Goal: Download file/media

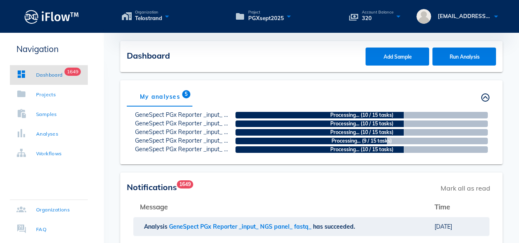
scroll to position [123, 0]
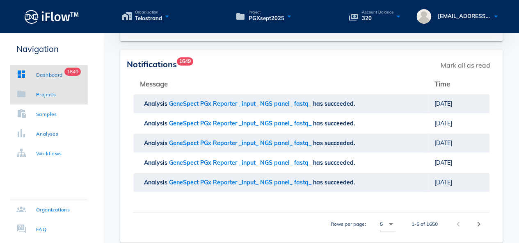
click at [50, 93] on div "Projects" at bounding box center [46, 95] width 20 height 8
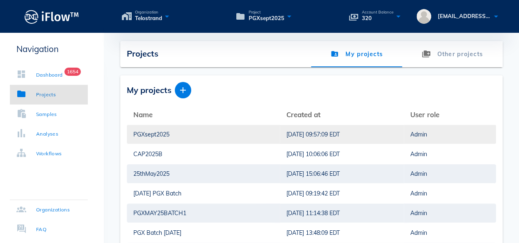
click at [150, 135] on div "PGXsept2025" at bounding box center [203, 134] width 140 height 19
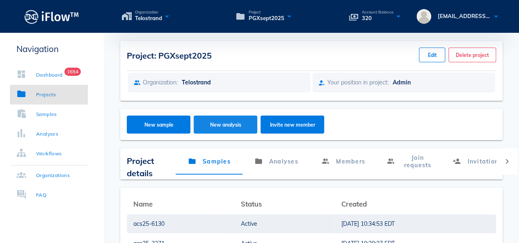
scroll to position [123, 0]
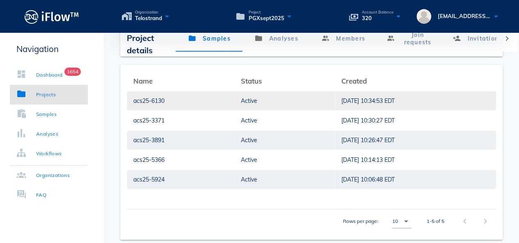
click at [241, 92] on div "Active" at bounding box center [284, 101] width 87 height 19
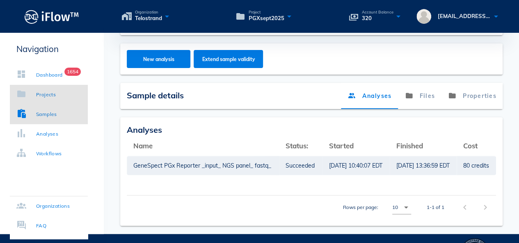
click at [55, 92] on div "Projects" at bounding box center [46, 95] width 20 height 8
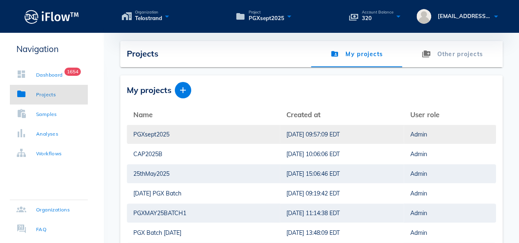
click at [286, 133] on div "10/9/2025, 09:57:09 EDT" at bounding box center [341, 134] width 111 height 19
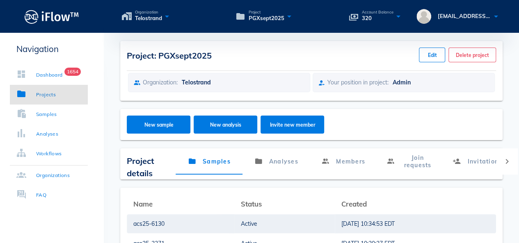
scroll to position [123, 0]
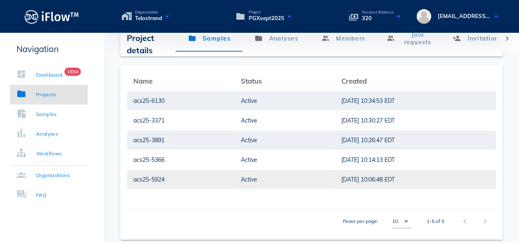
click at [241, 177] on div "Active" at bounding box center [284, 179] width 87 height 19
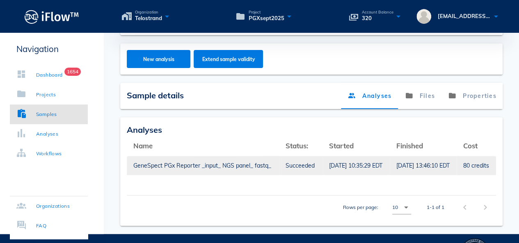
click at [303, 166] on div "Succeeded" at bounding box center [301, 165] width 30 height 19
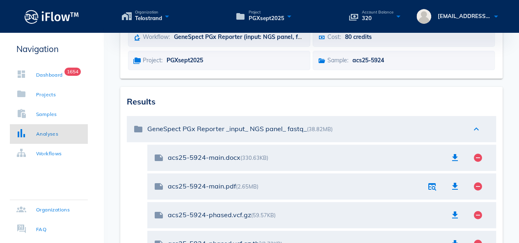
scroll to position [144, 0]
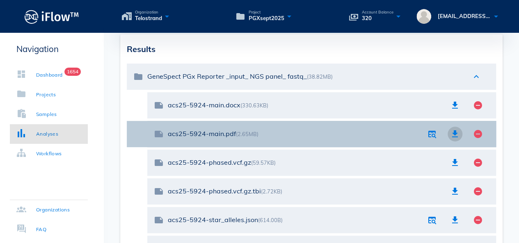
click at [453, 129] on icon "button" at bounding box center [455, 134] width 10 height 10
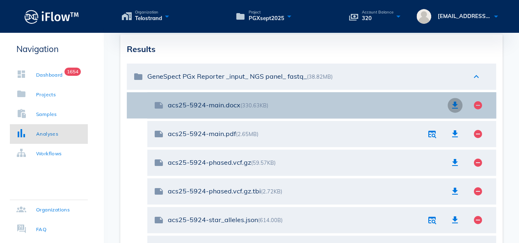
click at [449, 105] on span "button" at bounding box center [455, 106] width 18 height 10
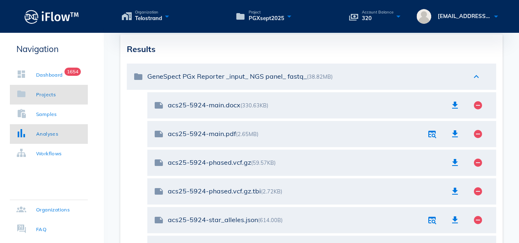
click at [36, 92] on div "Projects" at bounding box center [35, 95] width 39 height 8
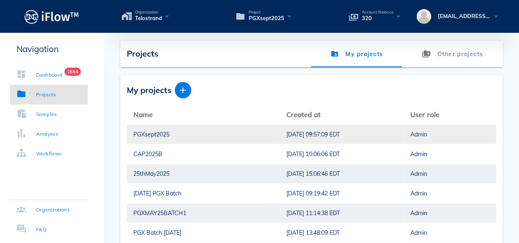
click at [160, 136] on div "PGXsept2025" at bounding box center [203, 134] width 140 height 19
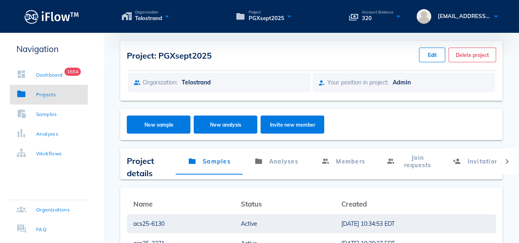
scroll to position [164, 0]
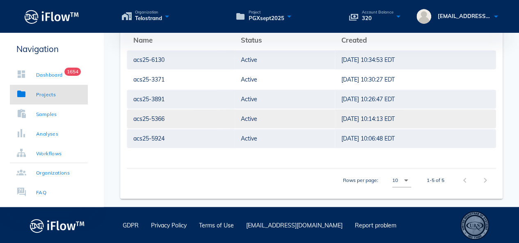
click at [179, 119] on div "acs25-5366" at bounding box center [180, 119] width 94 height 19
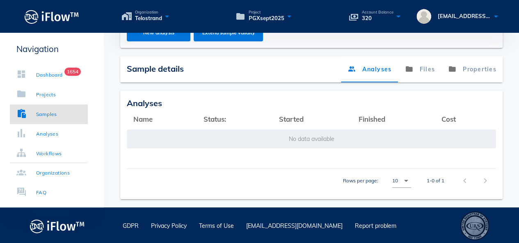
scroll to position [156, 0]
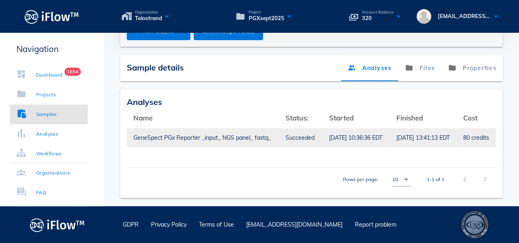
click at [330, 135] on div "10/9/2025, 10:36:36 EDT" at bounding box center [356, 137] width 54 height 19
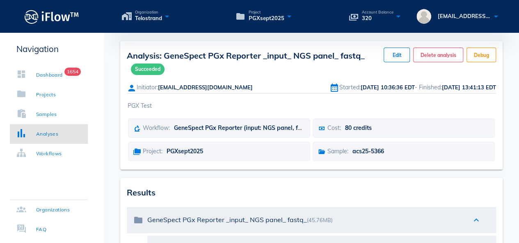
scroll to position [123, 0]
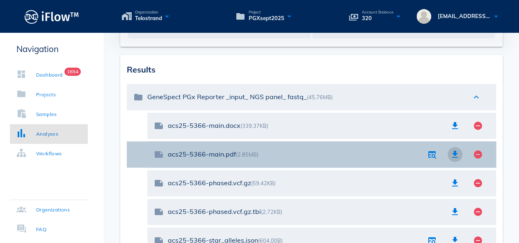
click at [456, 156] on icon "button" at bounding box center [455, 155] width 10 height 10
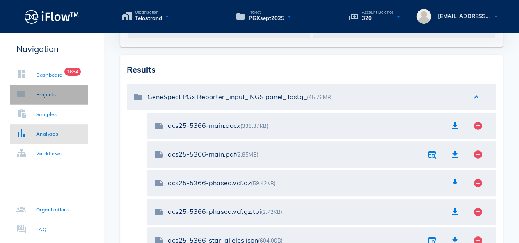
click at [51, 92] on div "Projects" at bounding box center [46, 95] width 20 height 8
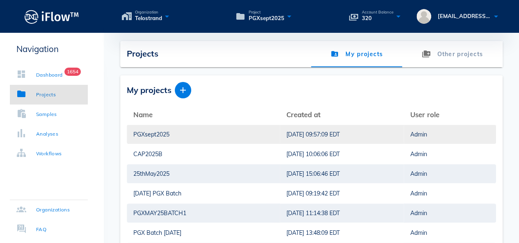
click at [194, 133] on div "PGXsept2025" at bounding box center [203, 134] width 140 height 19
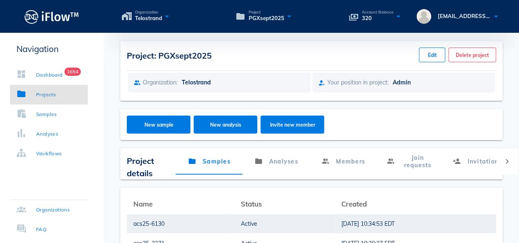
scroll to position [123, 0]
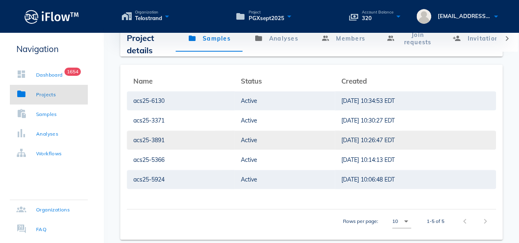
click at [161, 143] on div "acs25-3891" at bounding box center [180, 140] width 94 height 19
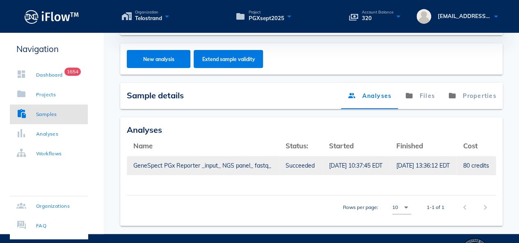
click at [309, 163] on div "Succeeded" at bounding box center [301, 165] width 30 height 19
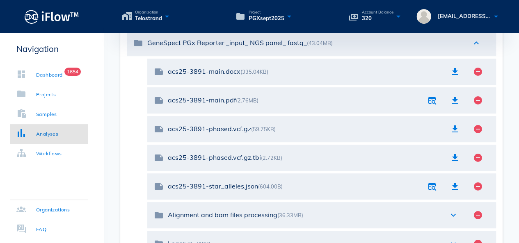
scroll to position [164, 0]
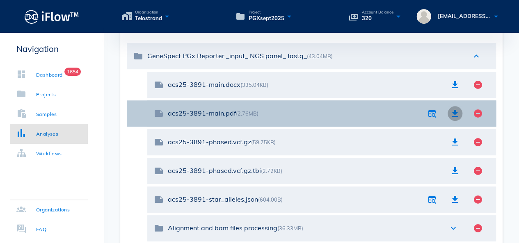
click at [456, 110] on icon "button" at bounding box center [455, 114] width 10 height 10
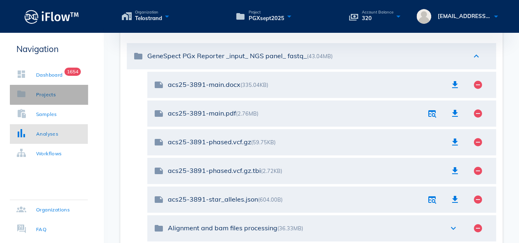
click at [43, 91] on div "Projects" at bounding box center [46, 95] width 20 height 8
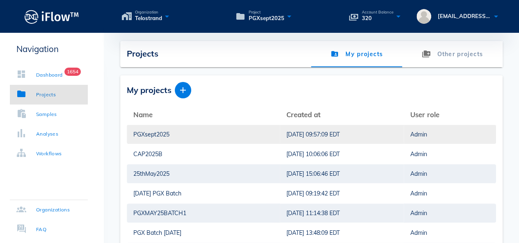
click at [163, 136] on div "PGXsept2025" at bounding box center [203, 134] width 140 height 19
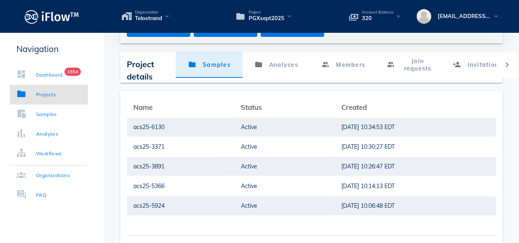
scroll to position [123, 0]
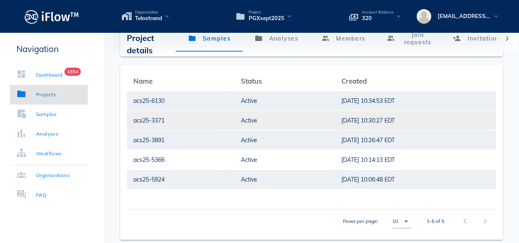
click at [151, 122] on div "acs25-3371" at bounding box center [180, 120] width 94 height 19
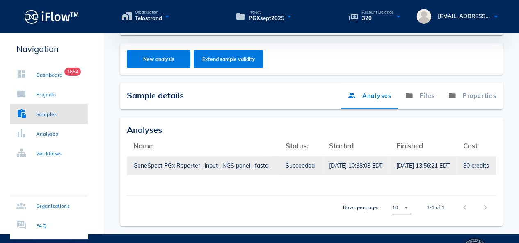
click at [348, 171] on div "10/9/2025, 10:38:08 EDT" at bounding box center [356, 165] width 54 height 19
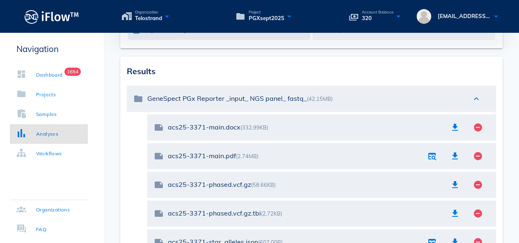
scroll to position [185, 0]
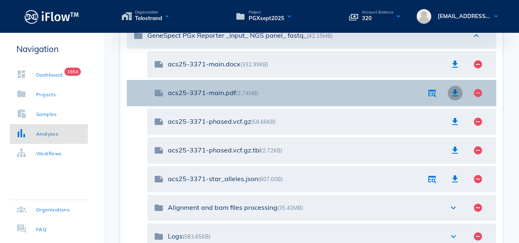
click at [455, 92] on icon "button" at bounding box center [455, 93] width 10 height 10
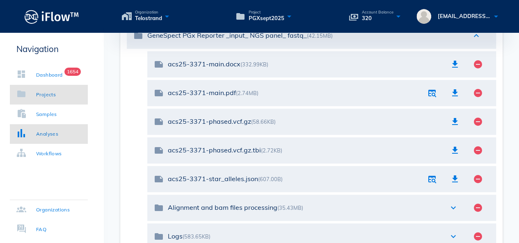
click at [56, 92] on div "Projects" at bounding box center [46, 95] width 20 height 8
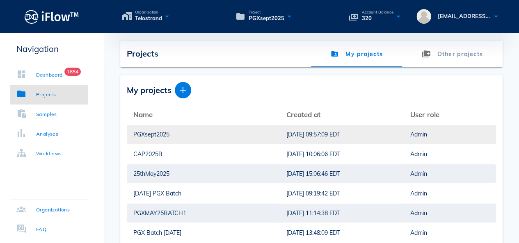
click at [162, 131] on div "PGXsept2025" at bounding box center [203, 134] width 140 height 19
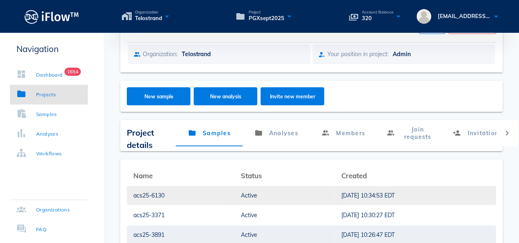
scroll to position [41, 0]
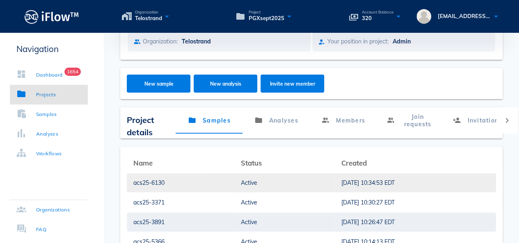
click at [234, 184] on td "Active" at bounding box center [284, 183] width 101 height 20
click at [161, 181] on div "acs25-6130" at bounding box center [180, 183] width 94 height 19
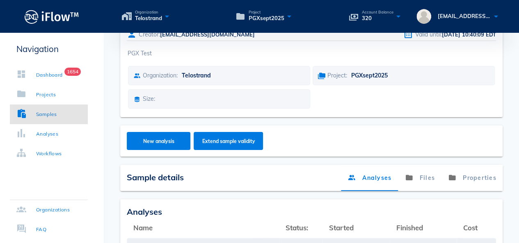
scroll to position [156, 0]
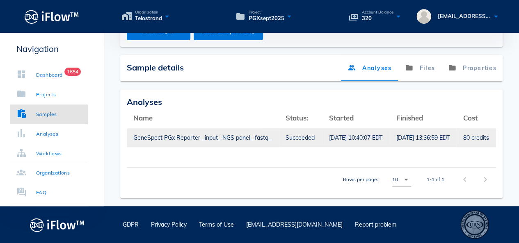
click at [241, 128] on div "GeneSpect PGx Reporter _input_ NGS panel_ fastq_" at bounding box center [202, 137] width 139 height 19
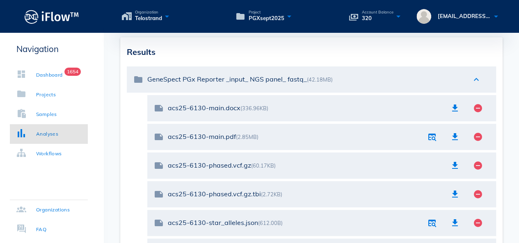
scroll to position [144, 0]
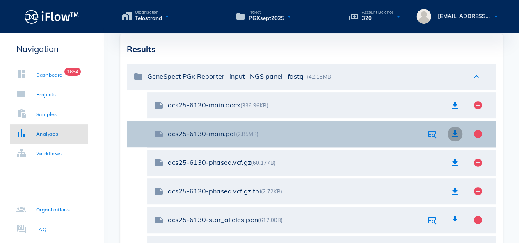
click at [462, 132] on span "button" at bounding box center [455, 134] width 18 height 10
